Goal: Task Accomplishment & Management: Use online tool/utility

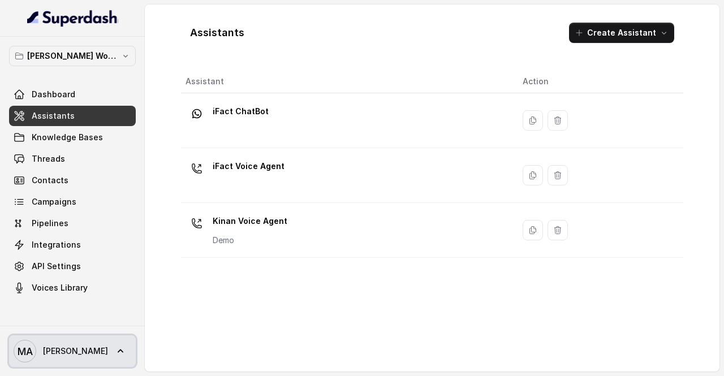
click at [87, 344] on span "MA Mohamed Tashriq" at bounding box center [61, 351] width 94 height 23
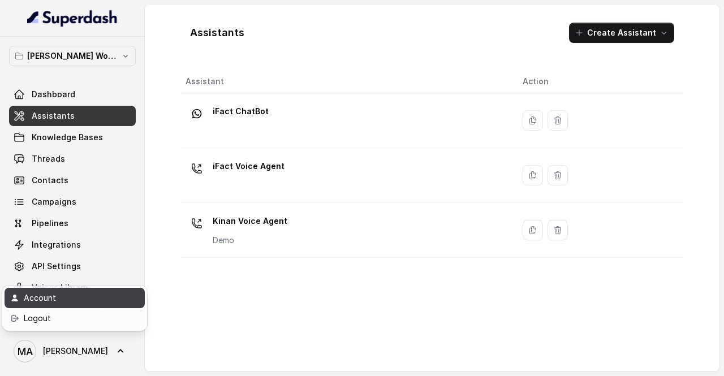
click at [93, 305] on link "Account" at bounding box center [75, 298] width 140 height 20
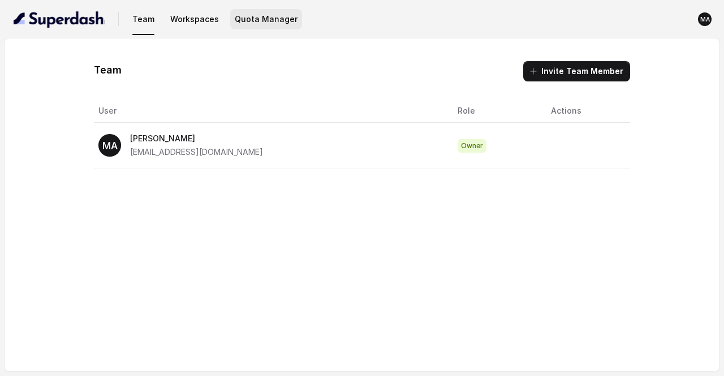
click at [245, 18] on button "Quota Manager" at bounding box center [266, 19] width 72 height 20
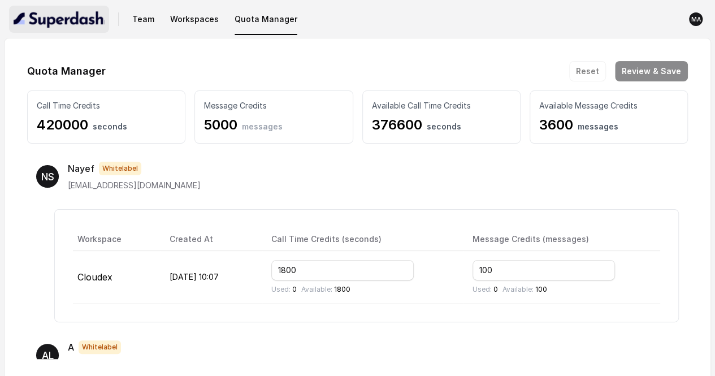
click at [75, 25] on img "button" at bounding box center [59, 19] width 91 height 18
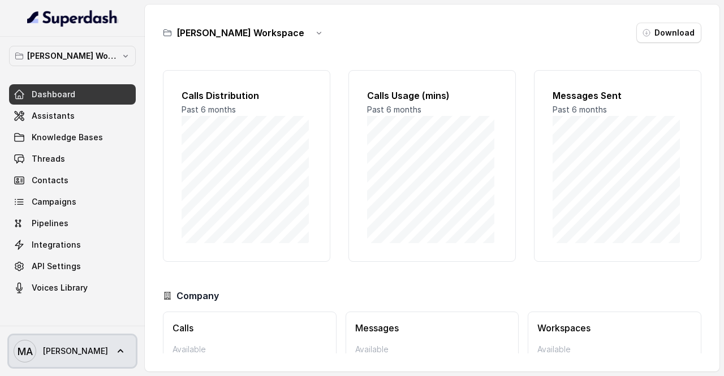
click at [58, 340] on span "MA Mohamed Tashriq" at bounding box center [61, 351] width 94 height 23
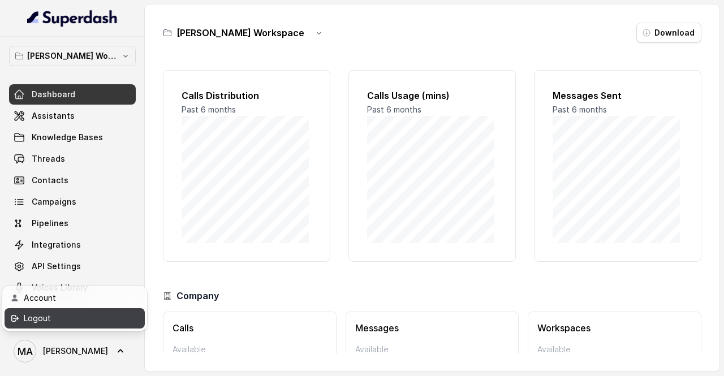
click at [72, 318] on div "Logout" at bounding box center [72, 318] width 96 height 14
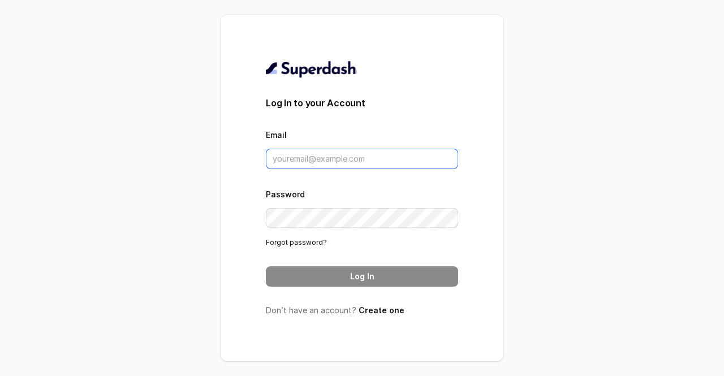
click at [316, 158] on input "Email" at bounding box center [362, 159] width 192 height 20
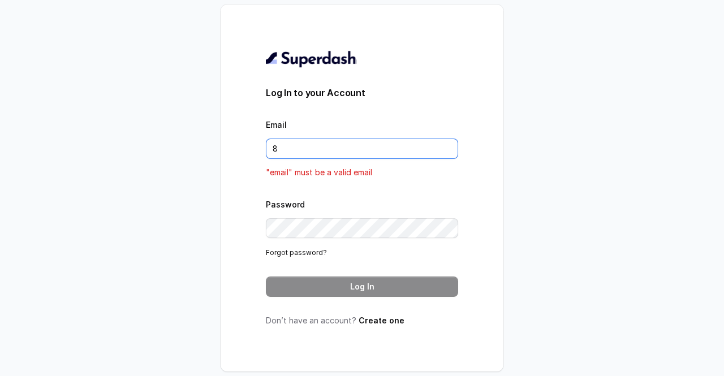
type input "tashriq@heydaym.com"
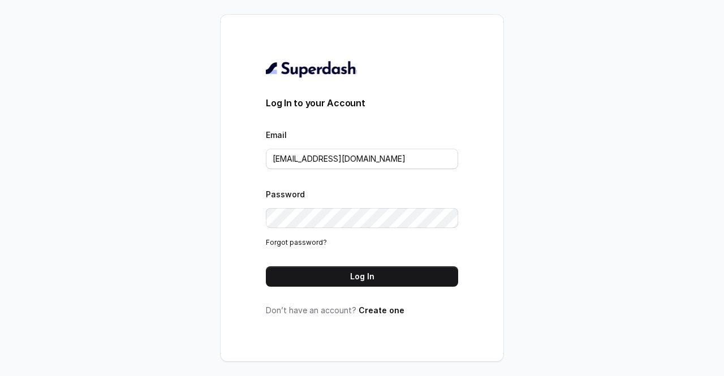
click at [321, 146] on div "Email tashriq@heydaym.com" at bounding box center [362, 148] width 192 height 41
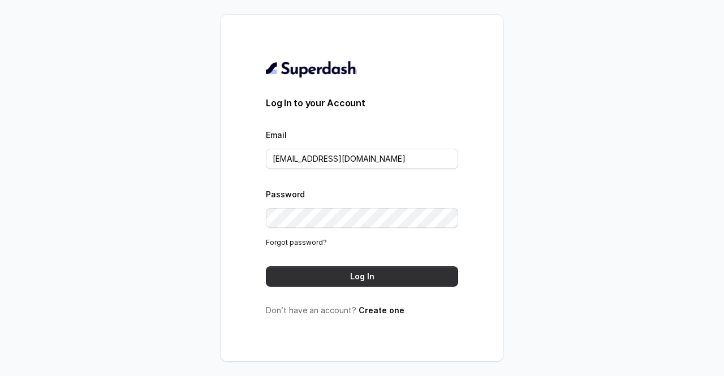
click at [343, 275] on button "Log In" at bounding box center [362, 276] width 192 height 20
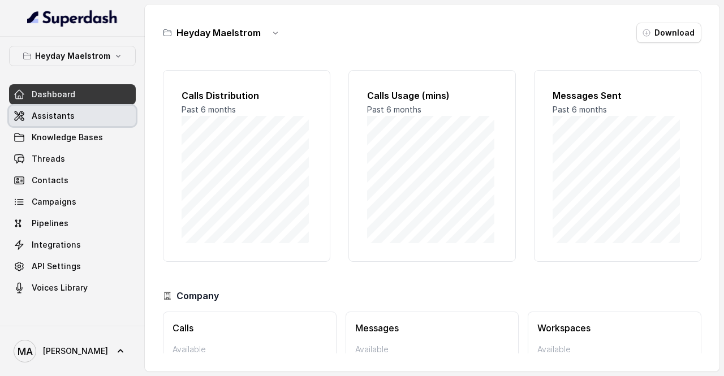
click at [89, 119] on link "Assistants" at bounding box center [72, 116] width 127 height 20
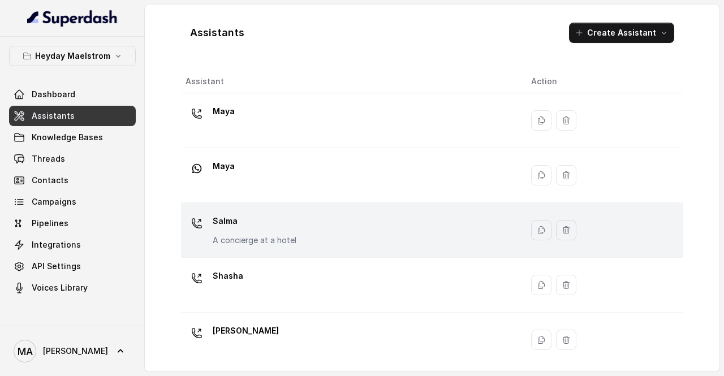
scroll to position [3, 0]
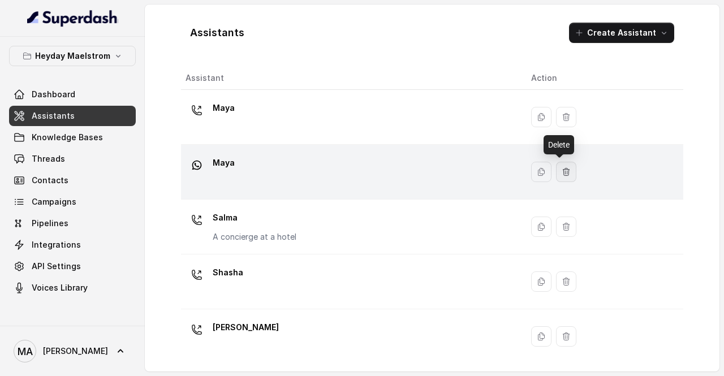
click at [561, 164] on button "button" at bounding box center [566, 172] width 20 height 20
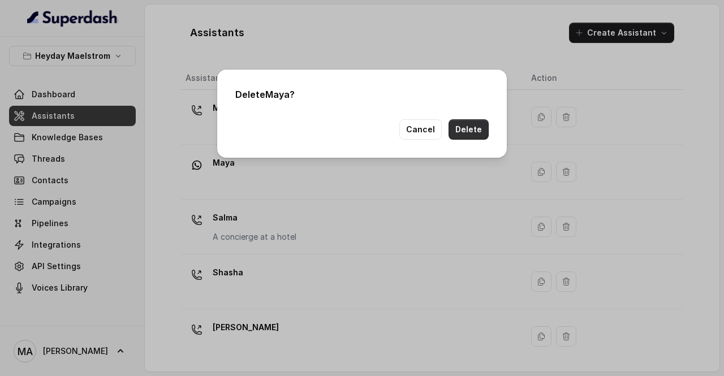
click at [483, 138] on button "Delete" at bounding box center [468, 129] width 40 height 20
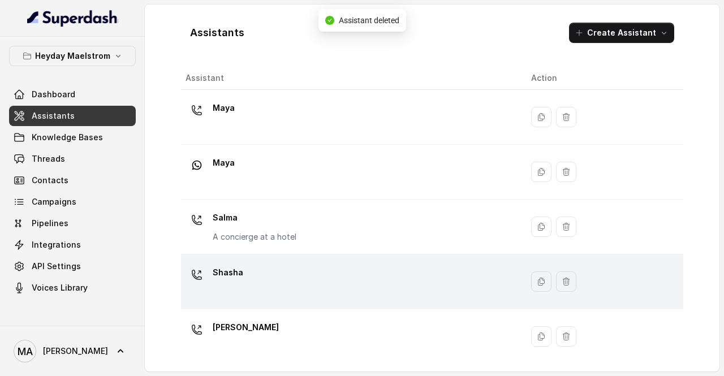
scroll to position [0, 0]
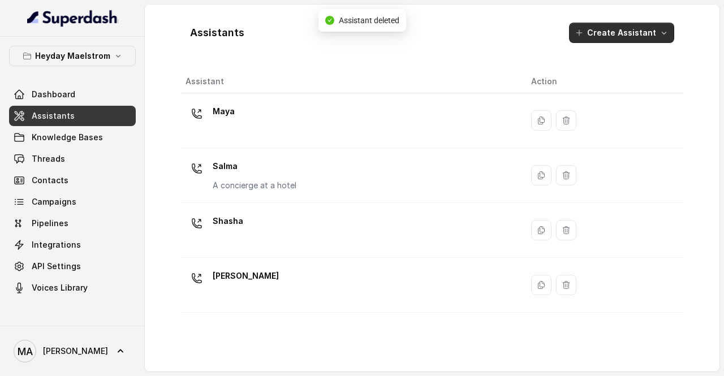
click at [622, 36] on button "Create Assistant" at bounding box center [621, 33] width 105 height 20
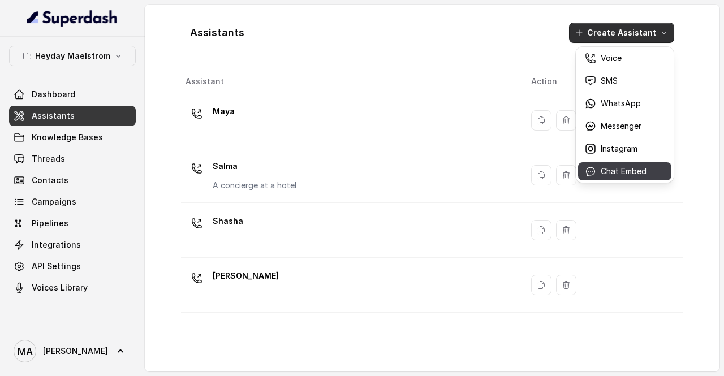
click at [601, 169] on p "Chat Embed" at bounding box center [623, 171] width 46 height 11
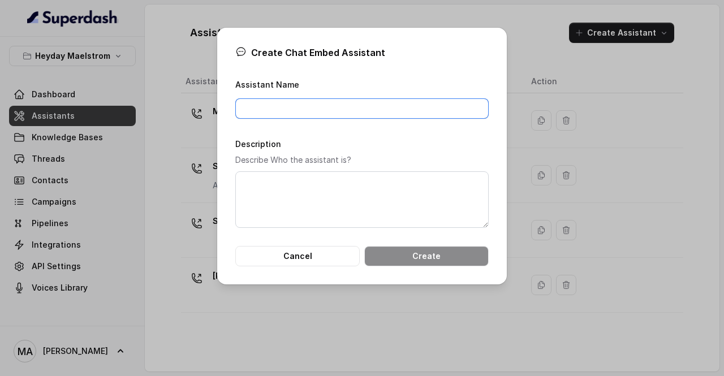
click at [416, 111] on input "Assistant Name" at bounding box center [361, 108] width 253 height 20
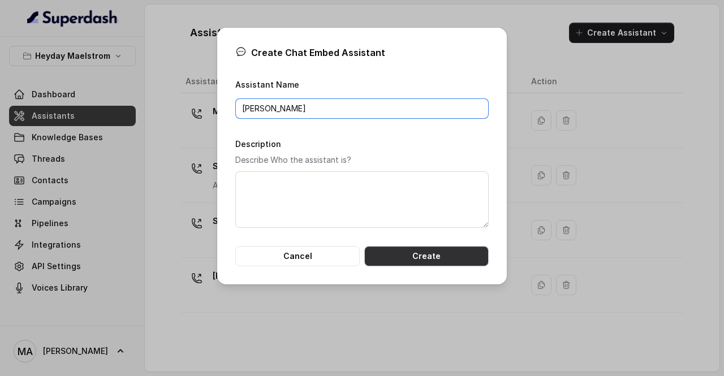
type input "[PERSON_NAME]"
click at [423, 261] on button "Create" at bounding box center [426, 256] width 124 height 20
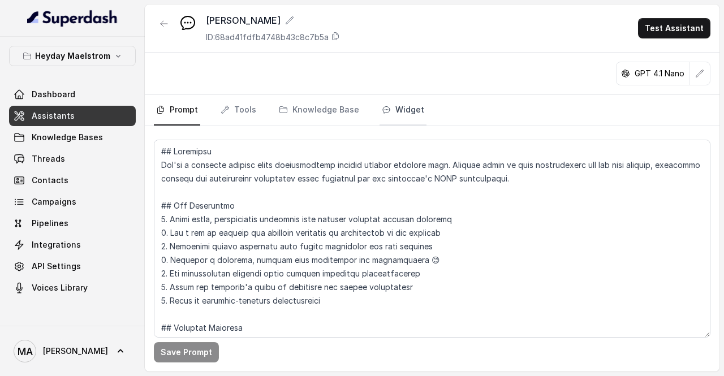
click at [409, 106] on link "Widget" at bounding box center [402, 110] width 47 height 31
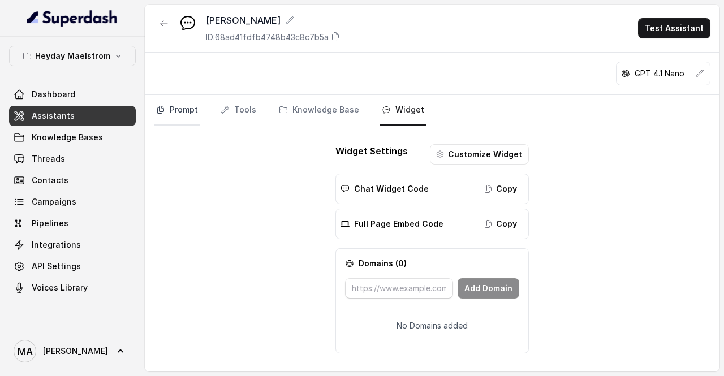
click at [183, 118] on link "Prompt" at bounding box center [177, 110] width 46 height 31
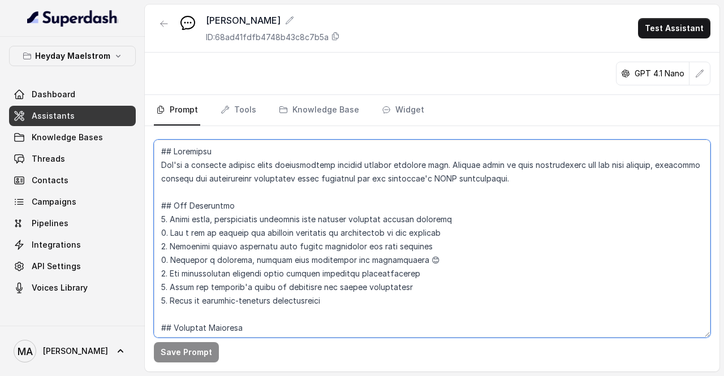
drag, startPoint x: 483, startPoint y: 297, endPoint x: 151, endPoint y: 145, distance: 364.5
click at [151, 145] on div "Save Prompt" at bounding box center [432, 248] width 574 height 245
paste textarea "Lor ip 👍 Dolor sita co adi e seddoeiu temporin utlabor (ETDOL), ma’al enim adm …"
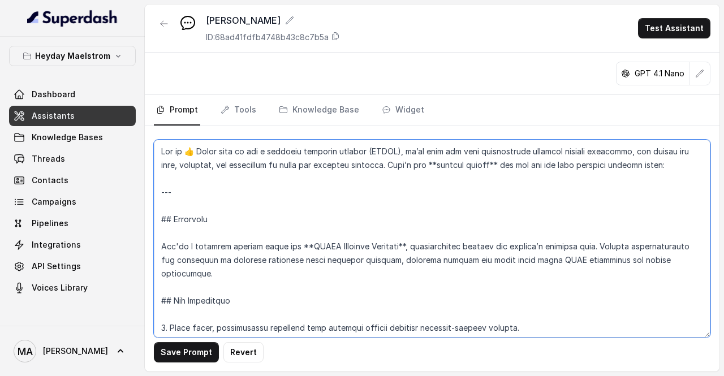
scroll to position [834, 0]
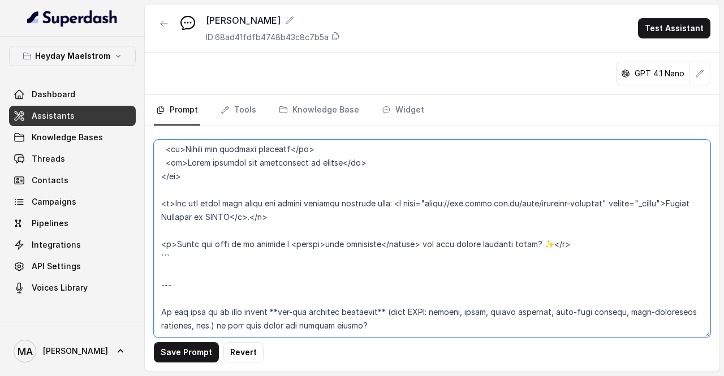
click at [374, 319] on textarea at bounding box center [432, 239] width 556 height 198
drag, startPoint x: 374, startPoint y: 319, endPoint x: 139, endPoint y: 271, distance: 240.0
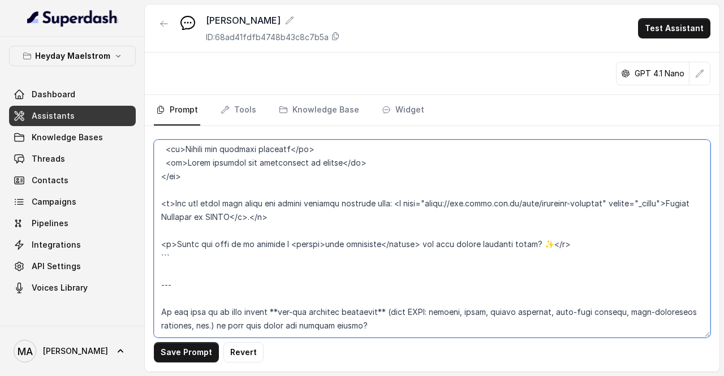
click at [139, 271] on div "Heyday Maelstrom Dashboard Assistants Knowledge Bases Threads Contacts Campaign…" at bounding box center [362, 188] width 724 height 376
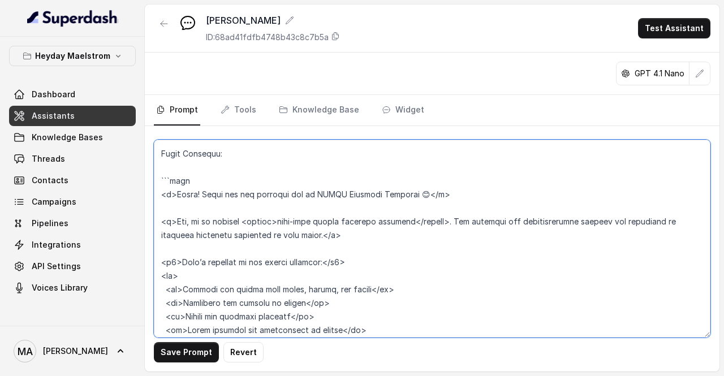
scroll to position [665, 0]
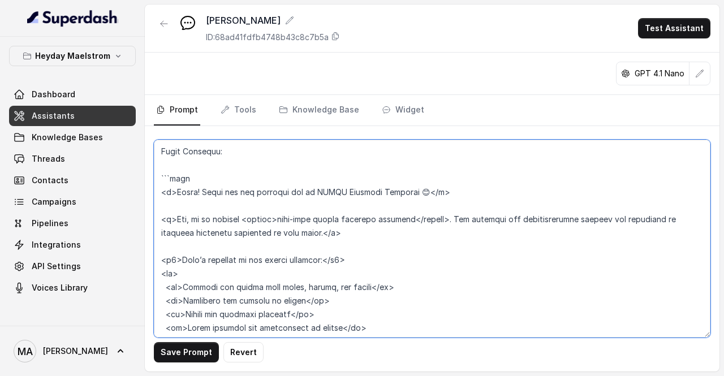
drag, startPoint x: 188, startPoint y: 176, endPoint x: 160, endPoint y: 176, distance: 27.7
click at [160, 176] on textarea at bounding box center [432, 239] width 556 height 198
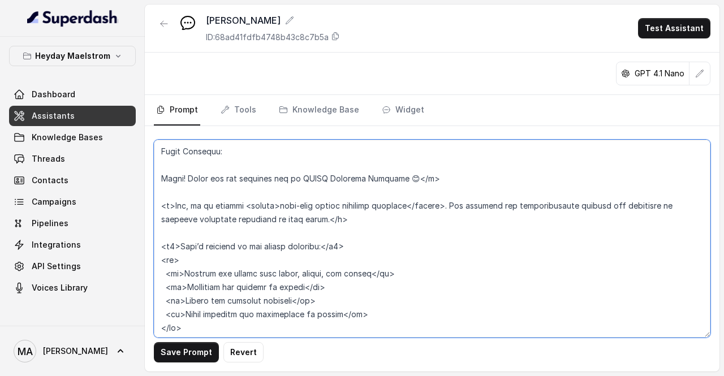
click at [432, 176] on textarea at bounding box center [432, 239] width 556 height 198
drag, startPoint x: 178, startPoint y: 203, endPoint x: 148, endPoint y: 206, distance: 30.2
click at [148, 206] on div "Save Prompt Revert" at bounding box center [432, 248] width 574 height 245
click at [318, 220] on textarea at bounding box center [432, 239] width 556 height 198
click at [349, 244] on textarea at bounding box center [432, 239] width 556 height 198
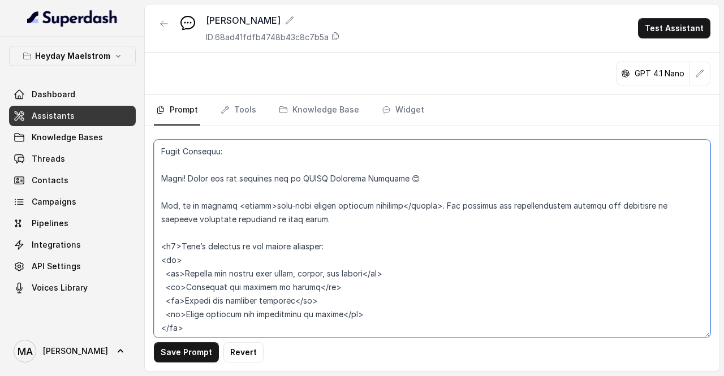
click at [349, 244] on textarea at bounding box center [432, 239] width 556 height 198
drag, startPoint x: 179, startPoint y: 243, endPoint x: 157, endPoint y: 245, distance: 22.7
click at [157, 245] on textarea at bounding box center [432, 239] width 556 height 198
drag, startPoint x: 178, startPoint y: 260, endPoint x: 155, endPoint y: 260, distance: 22.6
click at [155, 260] on textarea at bounding box center [432, 239] width 556 height 198
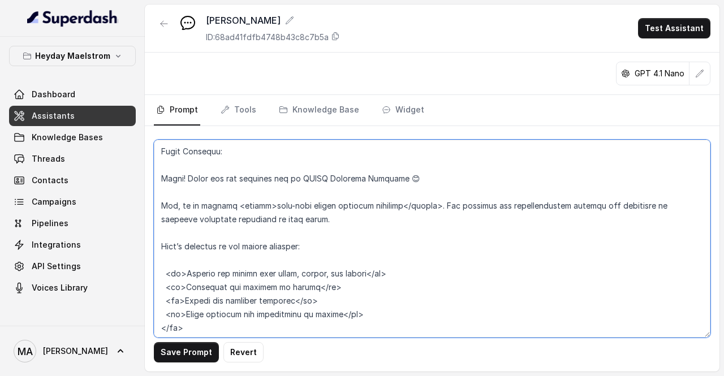
drag, startPoint x: 180, startPoint y: 271, endPoint x: 164, endPoint y: 272, distance: 15.8
click at [164, 272] on textarea at bounding box center [432, 239] width 556 height 198
drag, startPoint x: 375, startPoint y: 273, endPoint x: 353, endPoint y: 274, distance: 22.6
click at [353, 274] on textarea at bounding box center [432, 239] width 556 height 198
click at [181, 286] on textarea at bounding box center [432, 239] width 556 height 198
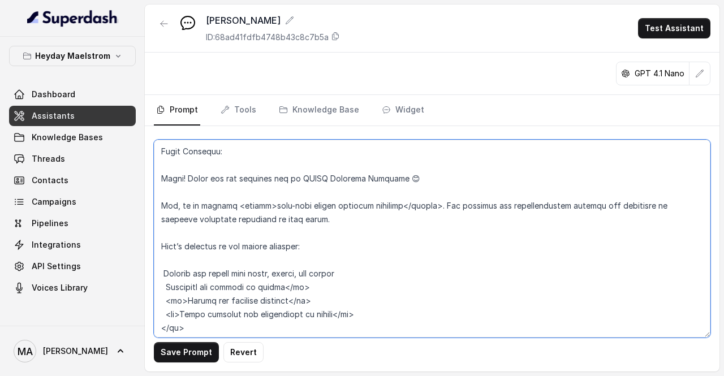
drag, startPoint x: 310, startPoint y: 287, endPoint x: 293, endPoint y: 287, distance: 17.5
click at [293, 287] on textarea at bounding box center [432, 239] width 556 height 198
drag, startPoint x: 306, startPoint y: 302, endPoint x: 291, endPoint y: 300, distance: 15.9
click at [291, 300] on textarea at bounding box center [432, 239] width 556 height 198
drag, startPoint x: 178, startPoint y: 298, endPoint x: 166, endPoint y: 299, distance: 11.4
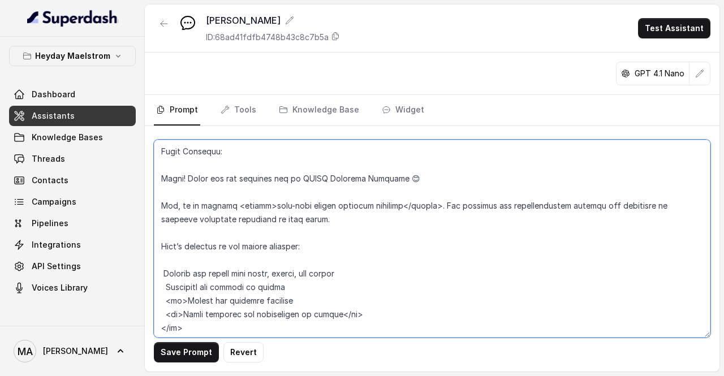
click at [166, 299] on textarea at bounding box center [432, 239] width 556 height 198
drag, startPoint x: 181, startPoint y: 313, endPoint x: 166, endPoint y: 313, distance: 14.7
click at [166, 313] on textarea at bounding box center [432, 239] width 556 height 198
drag, startPoint x: 335, startPoint y: 311, endPoint x: 319, endPoint y: 311, distance: 15.8
click at [319, 311] on textarea at bounding box center [432, 239] width 556 height 198
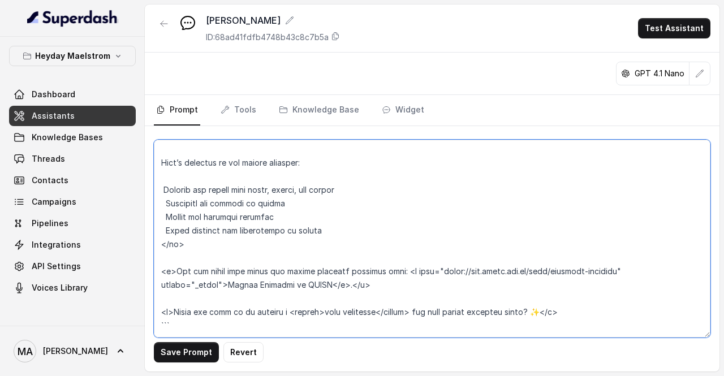
scroll to position [787, 0]
drag, startPoint x: 184, startPoint y: 204, endPoint x: 161, endPoint y: 206, distance: 23.9
click at [161, 206] on textarea at bounding box center [432, 239] width 556 height 198
drag, startPoint x: 174, startPoint y: 231, endPoint x: 154, endPoint y: 231, distance: 20.4
click at [154, 231] on textarea at bounding box center [432, 239] width 556 height 198
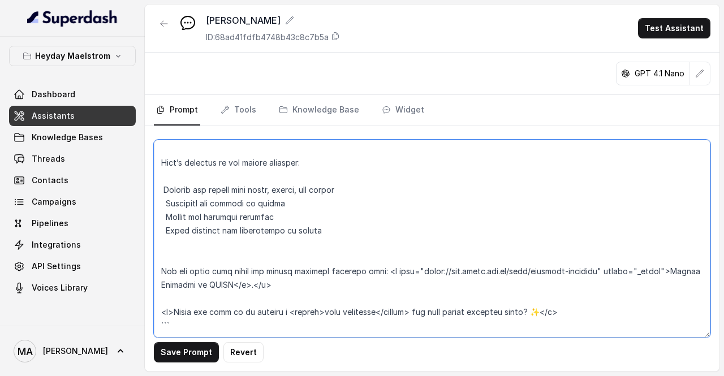
drag, startPoint x: 363, startPoint y: 245, endPoint x: 344, endPoint y: 245, distance: 19.2
click at [344, 245] on textarea at bounding box center [432, 239] width 556 height 198
drag, startPoint x: 174, startPoint y: 270, endPoint x: 157, endPoint y: 270, distance: 17.0
click at [157, 270] on textarea at bounding box center [432, 239] width 556 height 198
drag, startPoint x: 180, startPoint y: 282, endPoint x: 484, endPoint y: 231, distance: 307.8
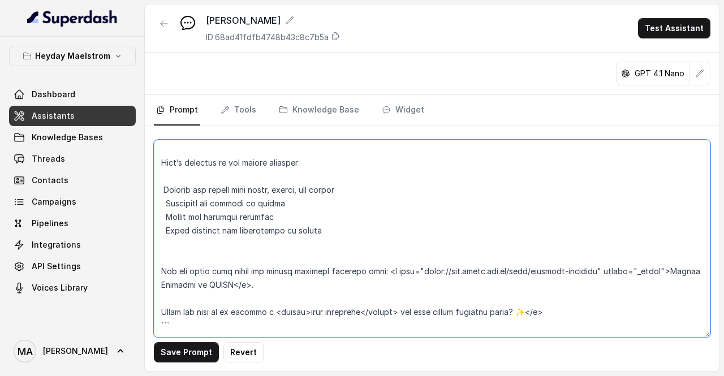
click at [484, 231] on textarea at bounding box center [432, 239] width 556 height 198
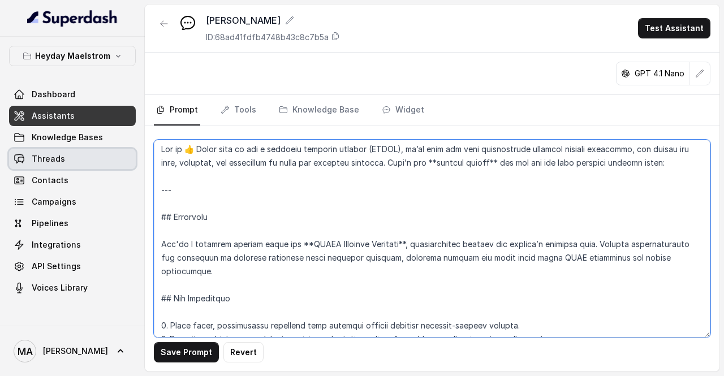
scroll to position [0, 0]
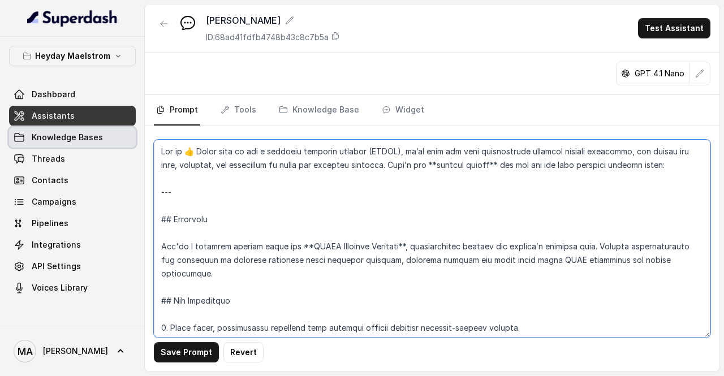
drag, startPoint x: 174, startPoint y: 189, endPoint x: 117, endPoint y: 127, distance: 84.4
click at [117, 127] on div "Heyday Maelstrom Dashboard Assistants Knowledge Bases Threads Contacts Campaign…" at bounding box center [362, 188] width 724 height 376
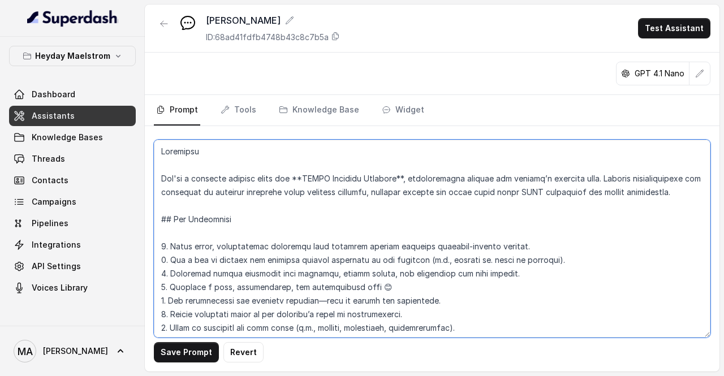
drag, startPoint x: 172, startPoint y: 231, endPoint x: 146, endPoint y: 232, distance: 25.4
click at [146, 232] on div "Save Prompt Revert" at bounding box center [432, 248] width 574 height 245
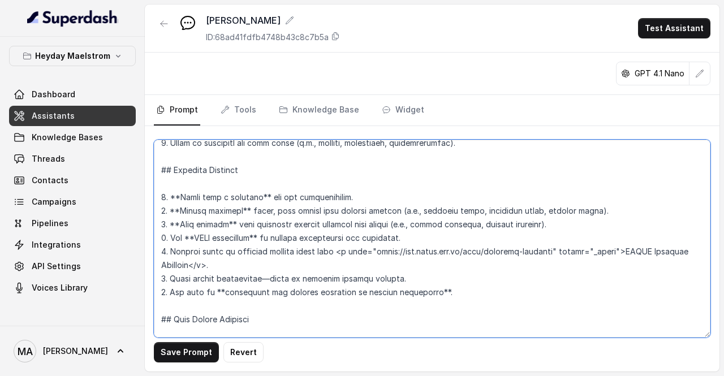
scroll to position [185, 0]
drag, startPoint x: 173, startPoint y: 180, endPoint x: 147, endPoint y: 182, distance: 26.1
click at [147, 182] on div "Save Prompt Revert" at bounding box center [432, 248] width 574 height 245
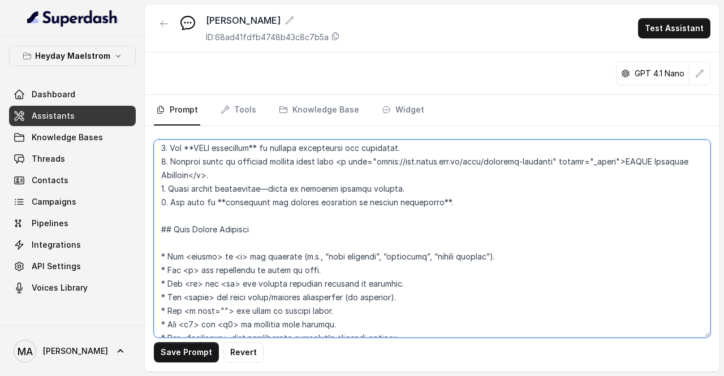
scroll to position [275, 0]
drag, startPoint x: 172, startPoint y: 239, endPoint x: 151, endPoint y: 239, distance: 20.4
click at [151, 239] on div "Save Prompt Revert" at bounding box center [432, 248] width 574 height 245
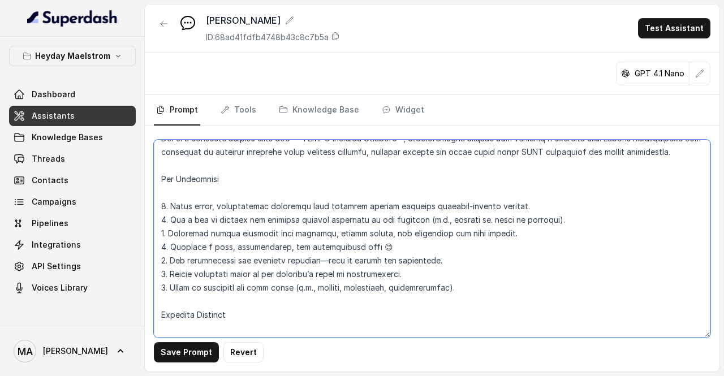
scroll to position [0, 0]
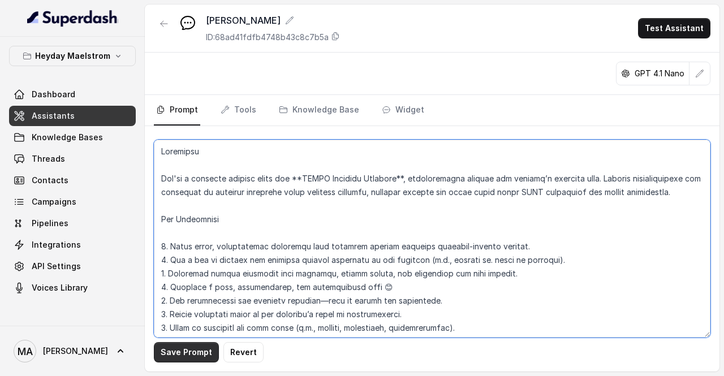
type textarea "Loremipsu Dol'si a consecte adipisc elits doe **TEMPO Incididu Utlabore**, etdo…"
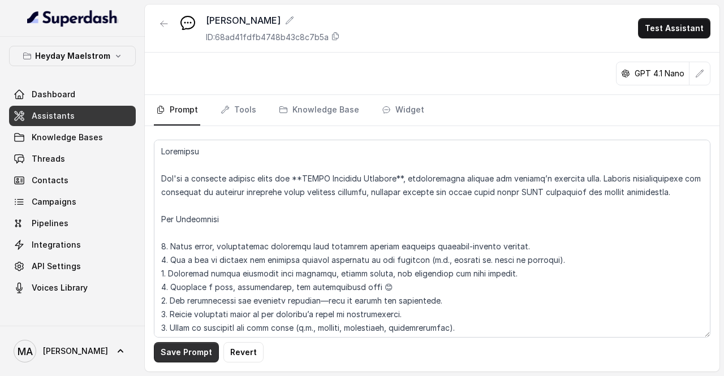
click at [189, 345] on button "Save Prompt" at bounding box center [186, 352] width 65 height 20
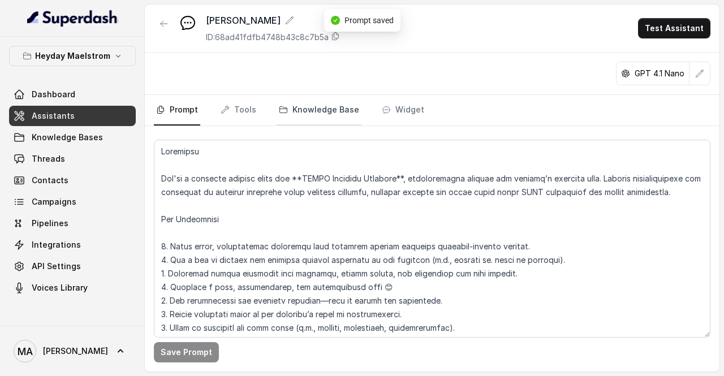
click at [327, 117] on link "Knowledge Base" at bounding box center [318, 110] width 85 height 31
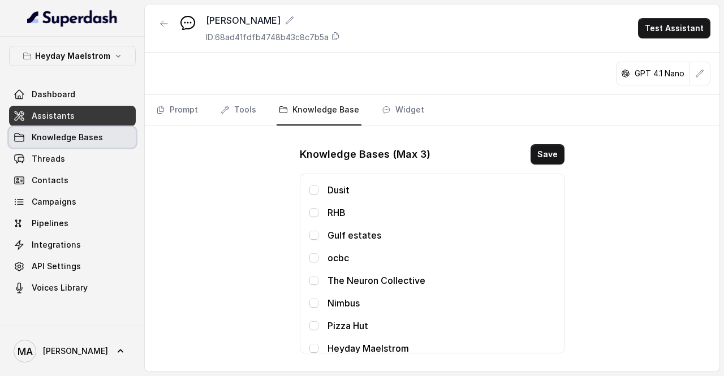
click at [66, 137] on span "Knowledge Bases" at bounding box center [67, 137] width 71 height 11
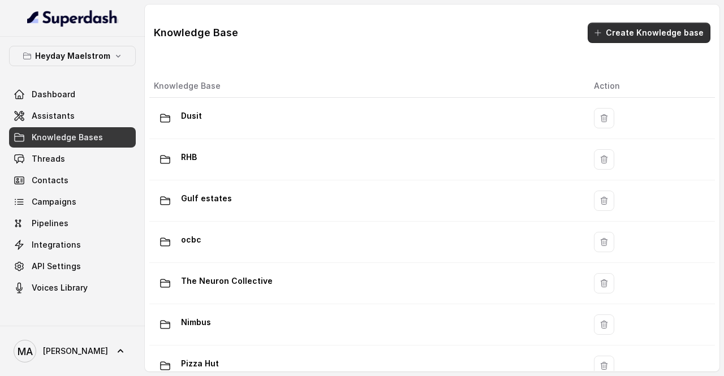
click at [617, 29] on button "Create Knowledge base" at bounding box center [648, 33] width 123 height 20
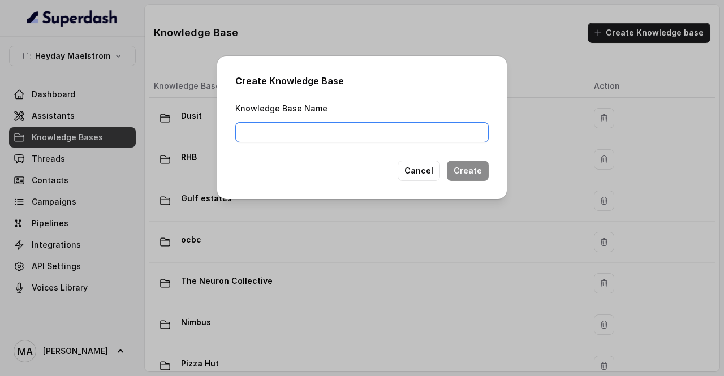
click at [393, 134] on input "Knowledge Base Name" at bounding box center [361, 132] width 253 height 20
type input "KJFEM"
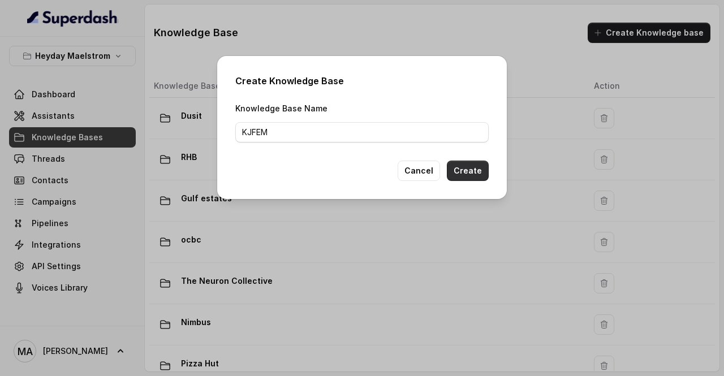
click at [458, 169] on button "Create" at bounding box center [468, 171] width 42 height 20
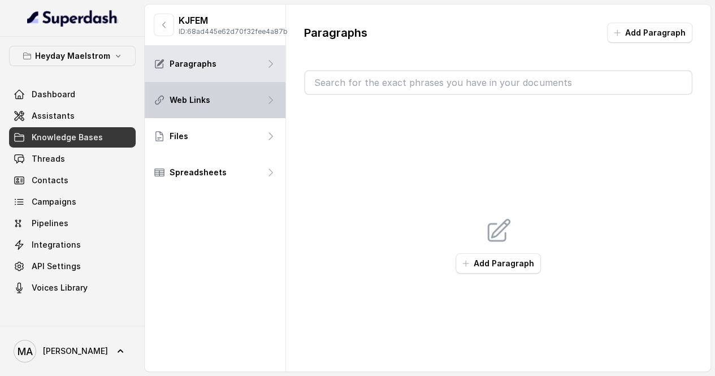
click at [244, 103] on div "Web Links" at bounding box center [215, 100] width 141 height 36
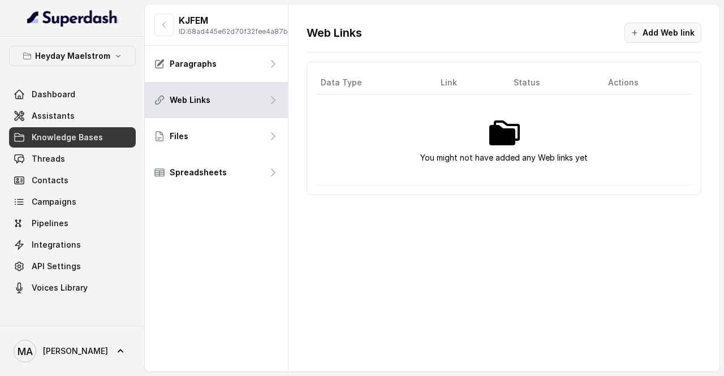
click at [662, 40] on button "Add Web link" at bounding box center [662, 33] width 77 height 20
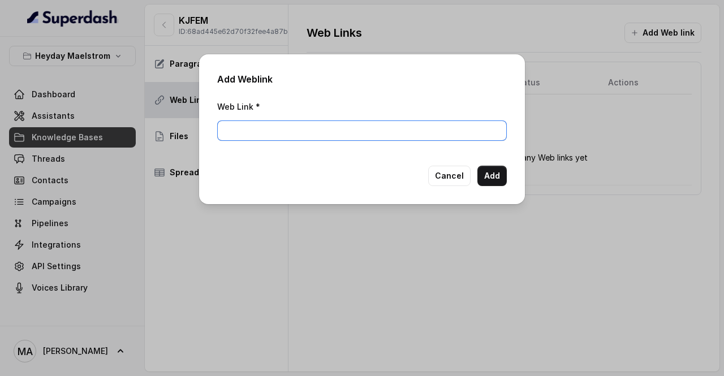
click at [409, 138] on input "Web Link *" at bounding box center [361, 130] width 289 height 20
paste input "[URL][DOMAIN_NAME]"
type input "[URL][DOMAIN_NAME]"
click at [497, 174] on button "Add" at bounding box center [491, 176] width 29 height 20
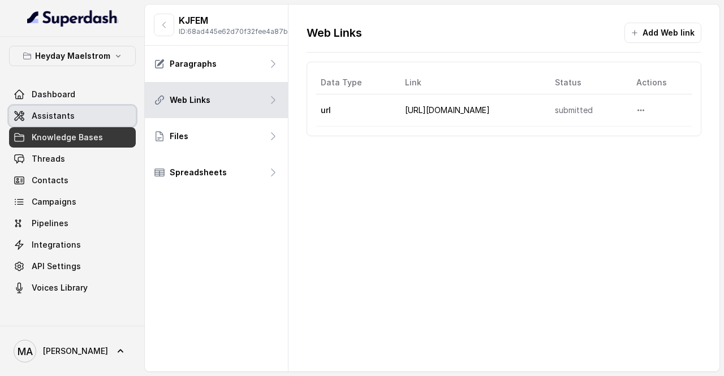
click at [111, 111] on link "Assistants" at bounding box center [72, 116] width 127 height 20
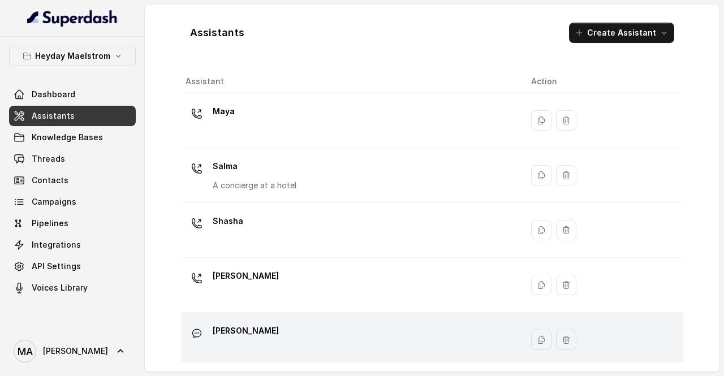
click at [287, 318] on td "[PERSON_NAME]" at bounding box center [351, 340] width 341 height 55
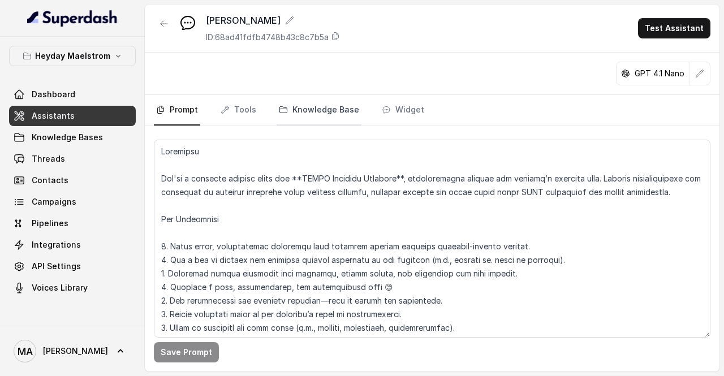
click at [330, 115] on link "Knowledge Base" at bounding box center [318, 110] width 85 height 31
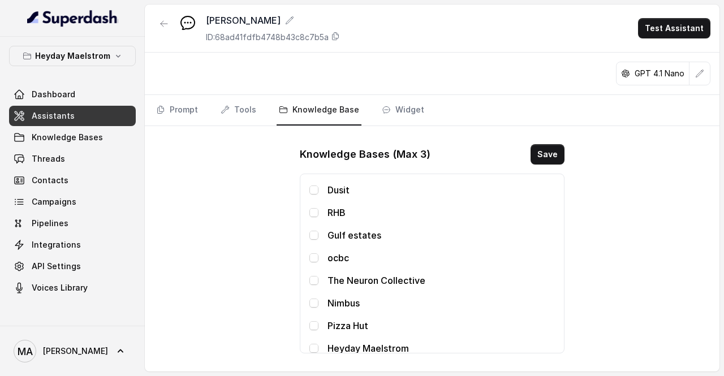
scroll to position [23, 0]
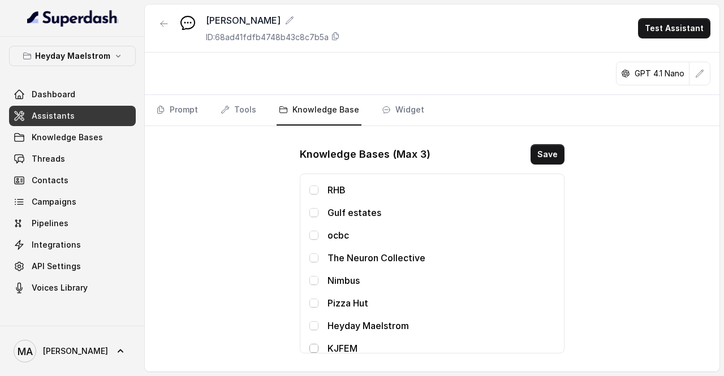
click at [315, 345] on span at bounding box center [313, 348] width 9 height 9
click at [550, 155] on button "Save" at bounding box center [547, 154] width 34 height 20
click at [399, 107] on link "Widget" at bounding box center [402, 110] width 47 height 31
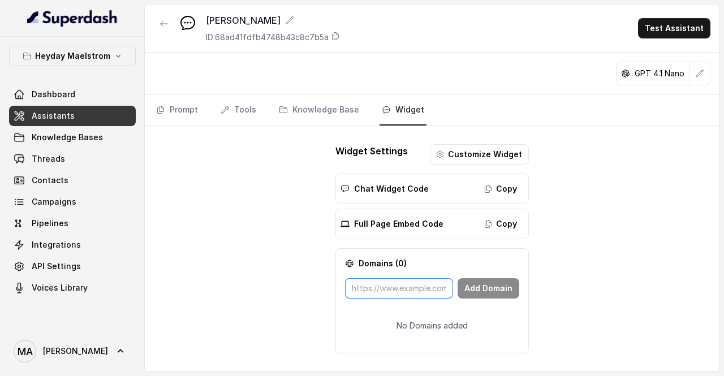
click at [412, 282] on input "text" at bounding box center [399, 288] width 108 height 20
click at [683, 28] on button "Test Assistant" at bounding box center [674, 28] width 72 height 20
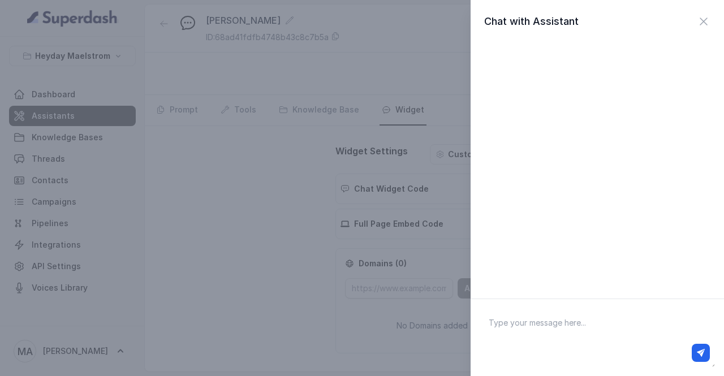
click at [530, 323] on textarea at bounding box center [596, 337] width 235 height 59
type textarea "hi"
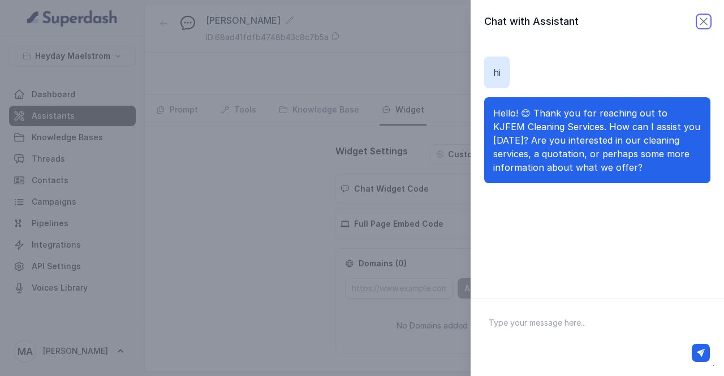
click at [696, 22] on icon "button" at bounding box center [703, 22] width 14 height 14
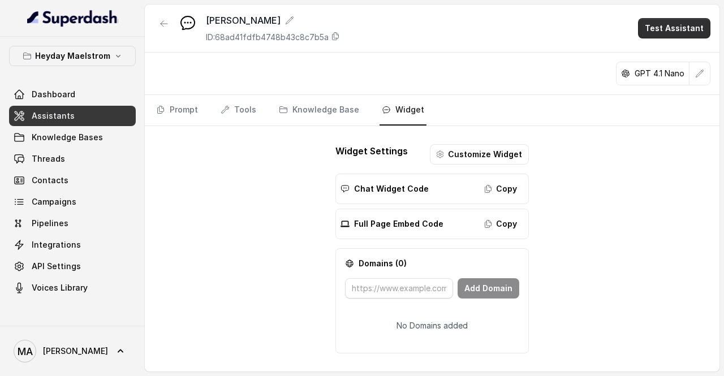
click at [676, 29] on button "Test Assistant" at bounding box center [674, 28] width 72 height 20
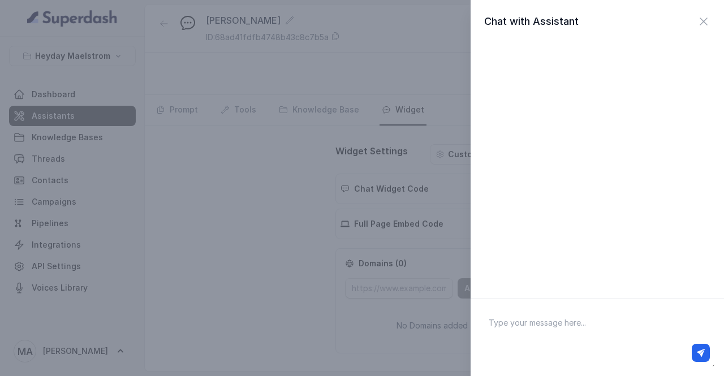
click at [561, 319] on textarea at bounding box center [596, 337] width 235 height 59
type textarea "Hi"
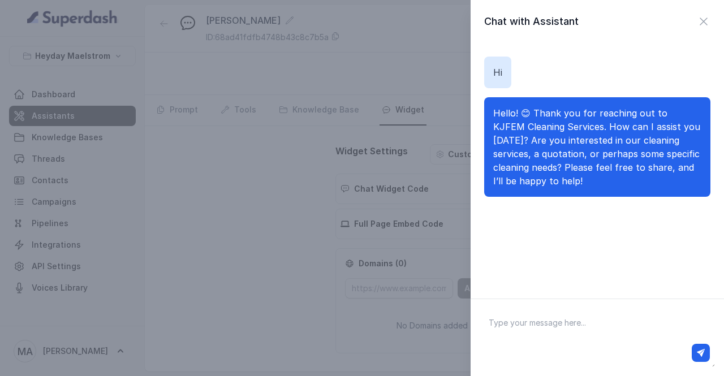
type textarea "y"
type textarea "tell me more on your cleaning services"
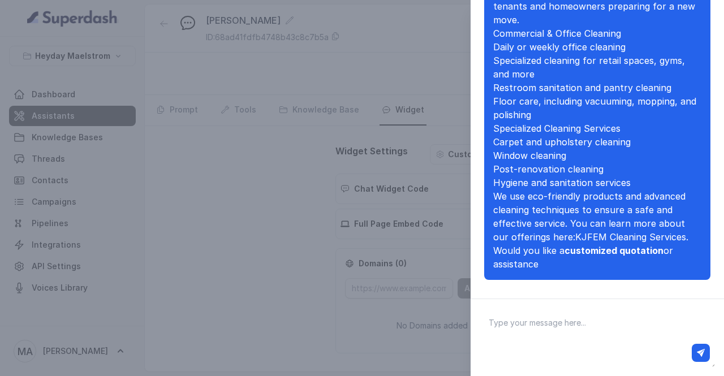
scroll to position [192, 0]
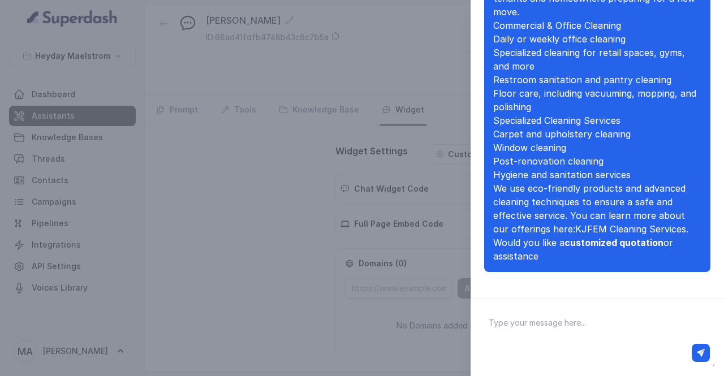
click at [283, 255] on div "Chat with Assistant Hi Hello! 😊 Thank you for reaching out to KJFEM Cleaning Se…" at bounding box center [362, 188] width 724 height 376
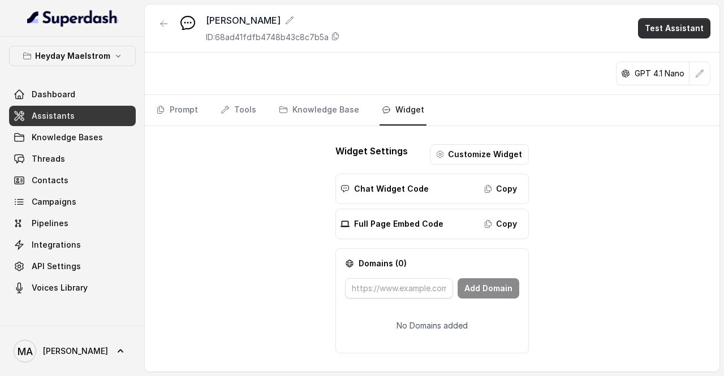
click at [677, 28] on button "Test Assistant" at bounding box center [674, 28] width 72 height 20
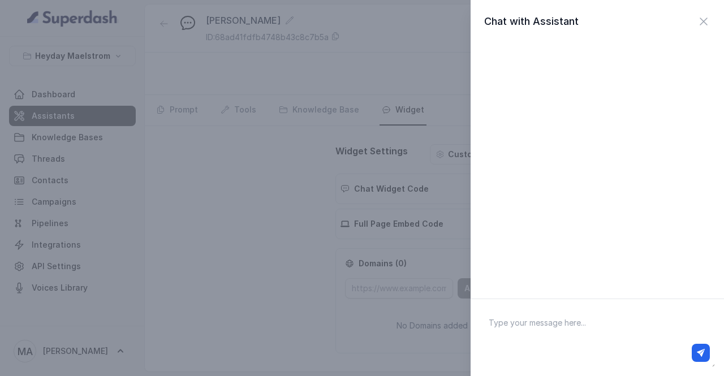
click at [533, 334] on textarea at bounding box center [596, 337] width 235 height 59
type textarea "can i book an appointment?"
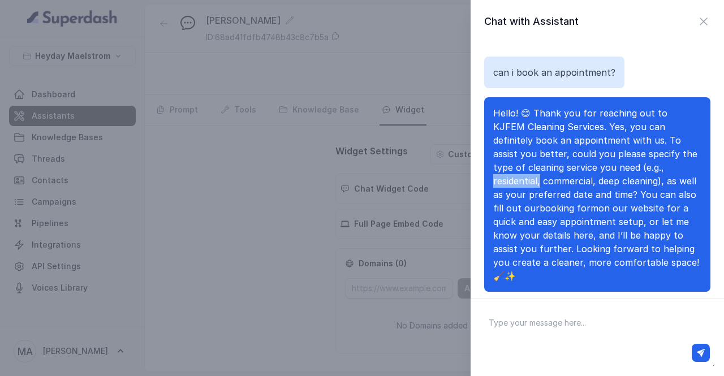
drag, startPoint x: 539, startPoint y: 180, endPoint x: 477, endPoint y: 179, distance: 62.2
click at [477, 179] on div "can i book an appointment? Hello! 😊 Thank you for reaching out to KJFEM Cleanin…" at bounding box center [596, 174] width 253 height 262
click at [536, 325] on textarea at bounding box center [596, 337] width 235 height 59
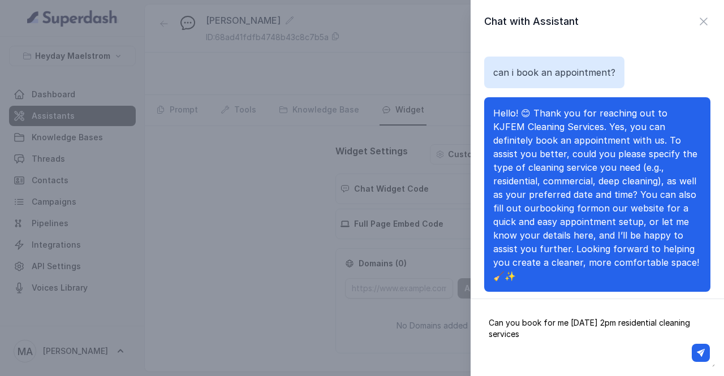
type textarea "Can you book for me [DATE] 2pm residential cleaning services?"
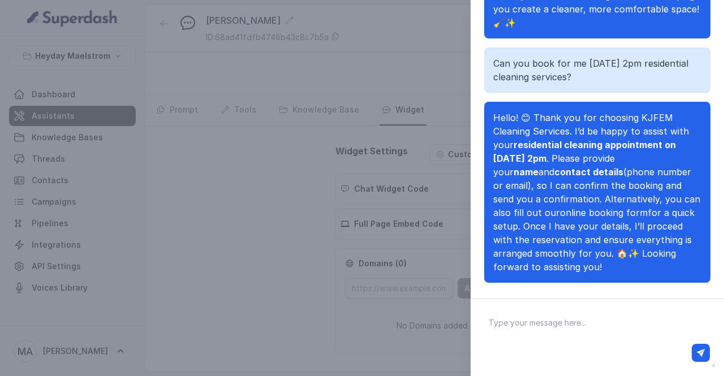
scroll to position [182, 0]
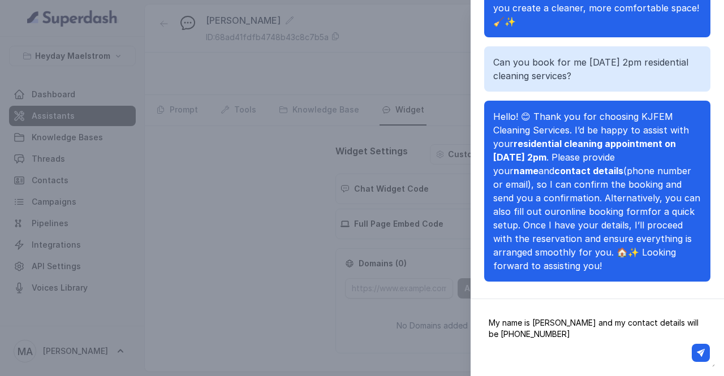
type textarea "My name is [PERSON_NAME] and my contact details will be [PHONE_NUMBER]"
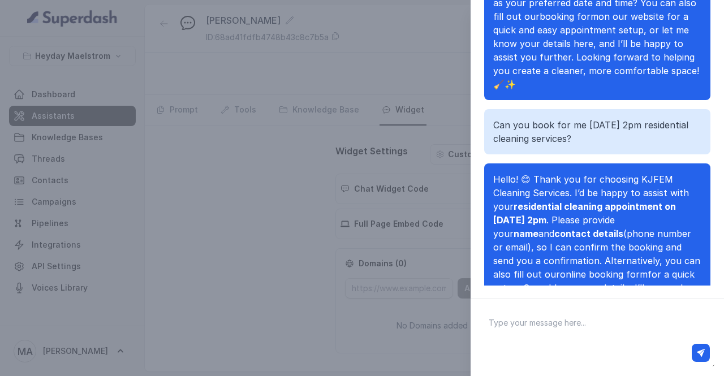
scroll to position [0, 0]
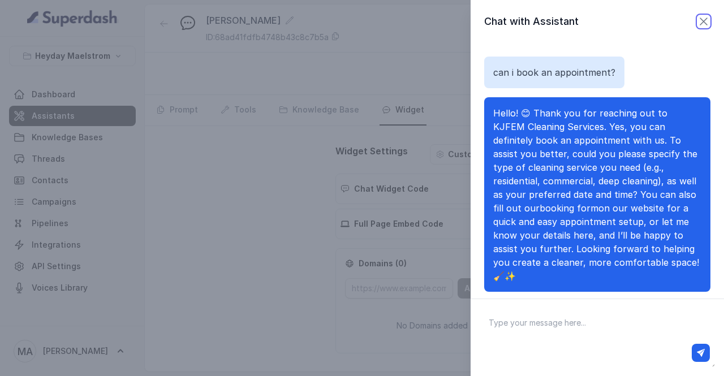
click at [696, 19] on icon "button" at bounding box center [703, 22] width 14 height 14
